Goal: Information Seeking & Learning: Understand process/instructions

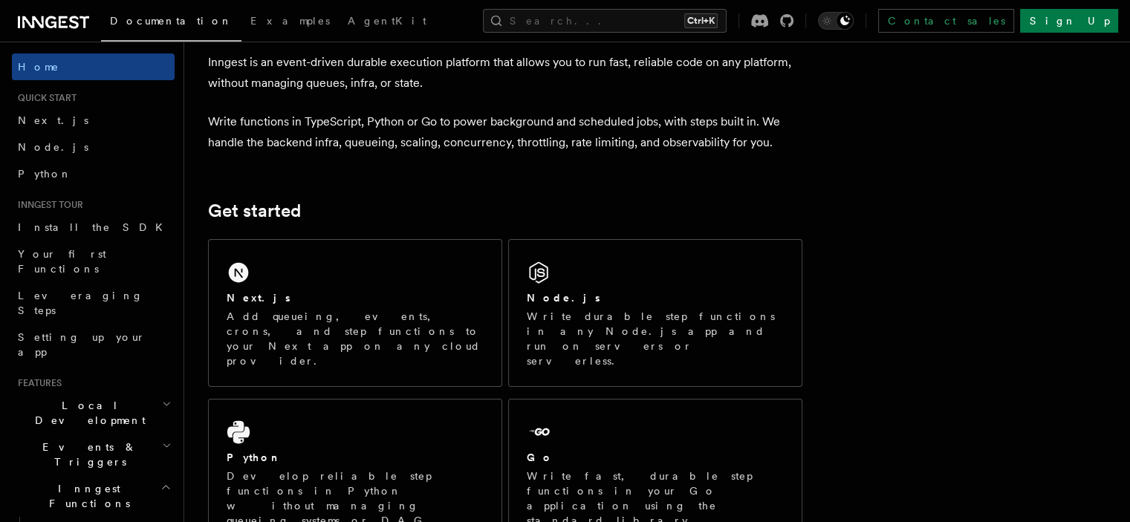
scroll to position [149, 0]
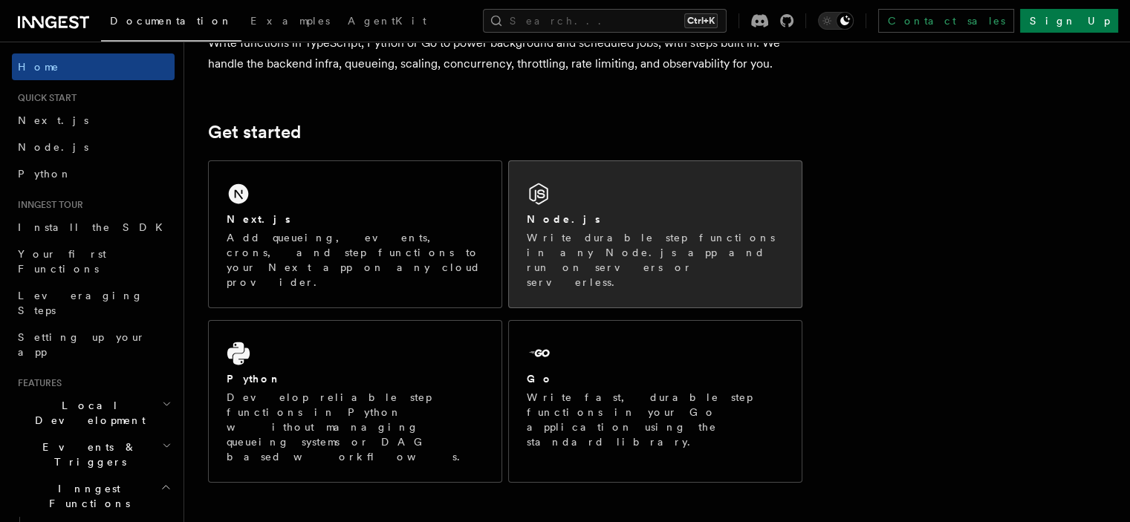
click at [580, 224] on h2 "Node.js" at bounding box center [564, 219] width 74 height 15
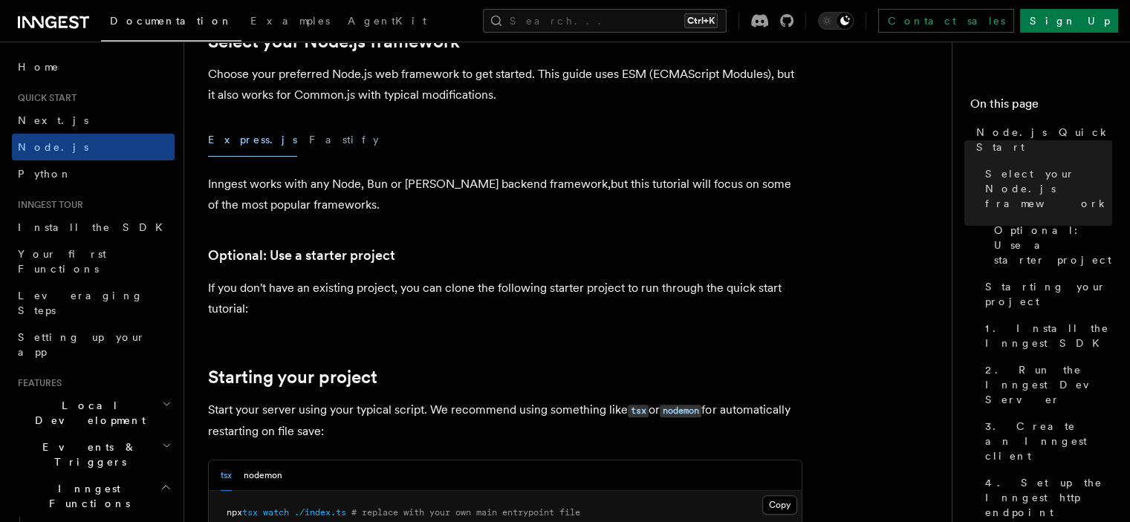
scroll to position [446, 0]
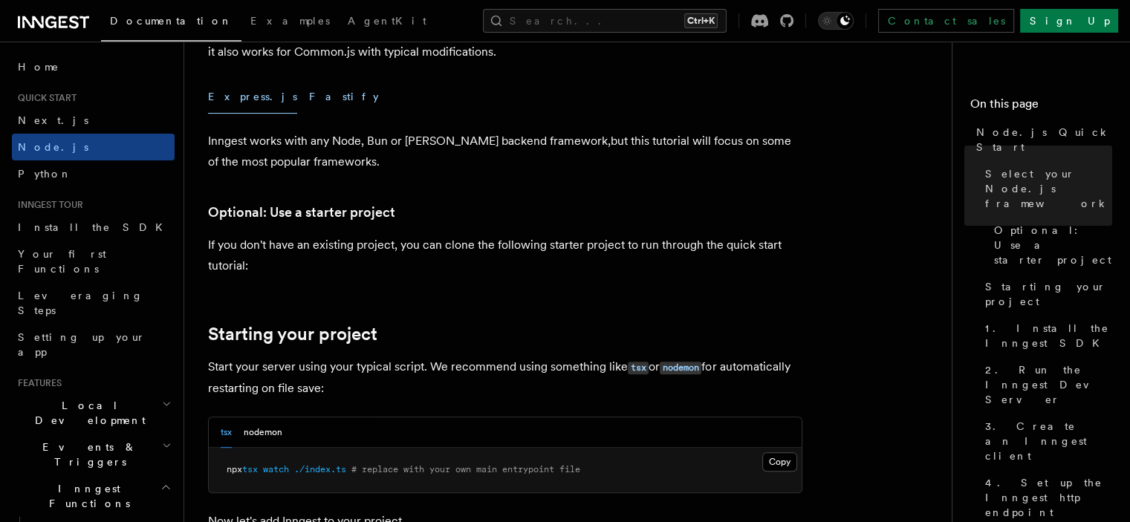
click at [309, 96] on button "Fastify" at bounding box center [344, 96] width 70 height 33
click at [239, 91] on button "Express.js" at bounding box center [252, 96] width 89 height 33
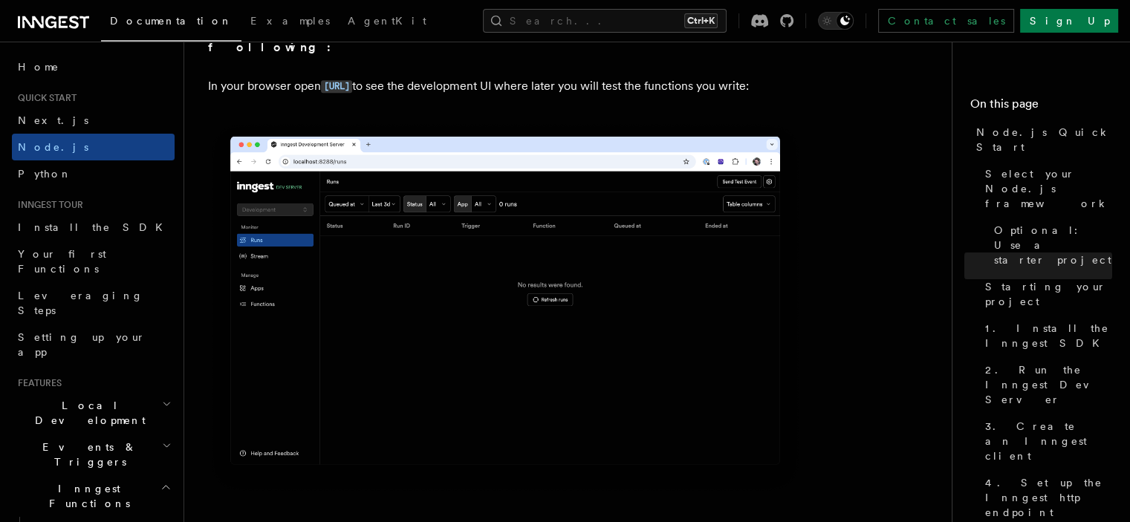
scroll to position [1486, 0]
